Goal: Information Seeking & Learning: Check status

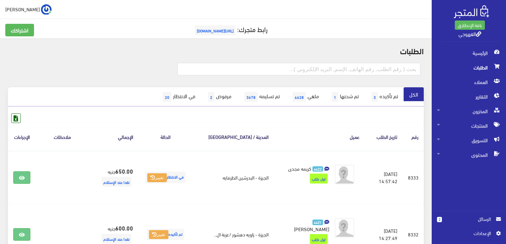
click at [475, 220] on span "الرسائل" at bounding box center [469, 218] width 44 height 7
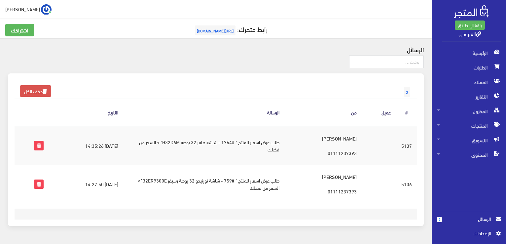
click at [89, 181] on td "[DATE] 14:27:50" at bounding box center [86, 184] width 75 height 38
click at [320, 176] on td "[PERSON_NAME] 01111237393" at bounding box center [324, 184] width 78 height 38
click at [266, 188] on td "طلب عرض اسعار للمنتج " #759 - شاشة تورنيدو 32 بوصة رسيفر 32ER9300E" > السعر من …" at bounding box center [204, 184] width 161 height 38
